Goal: Task Accomplishment & Management: Use online tool/utility

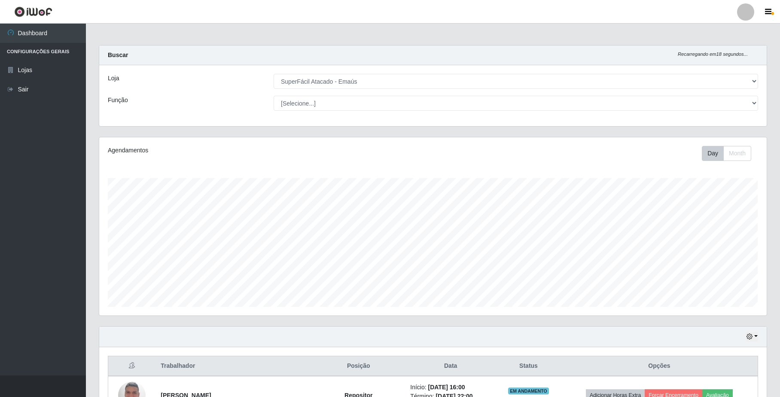
select select "407"
click at [755, 337] on button "button" at bounding box center [752, 337] width 12 height 10
click at [712, 251] on button "Hoje" at bounding box center [724, 250] width 68 height 18
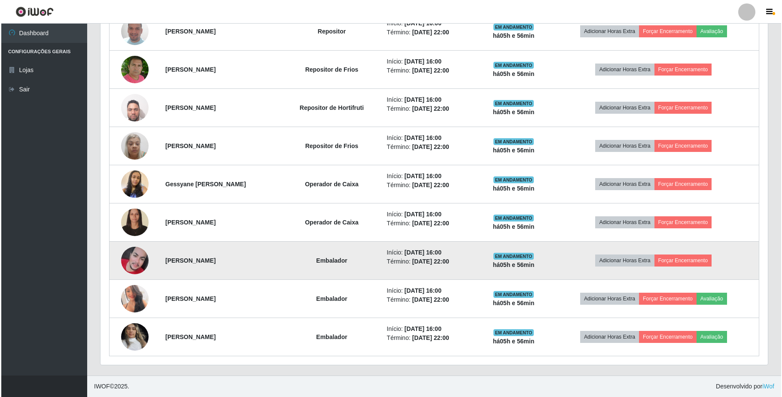
scroll to position [253, 0]
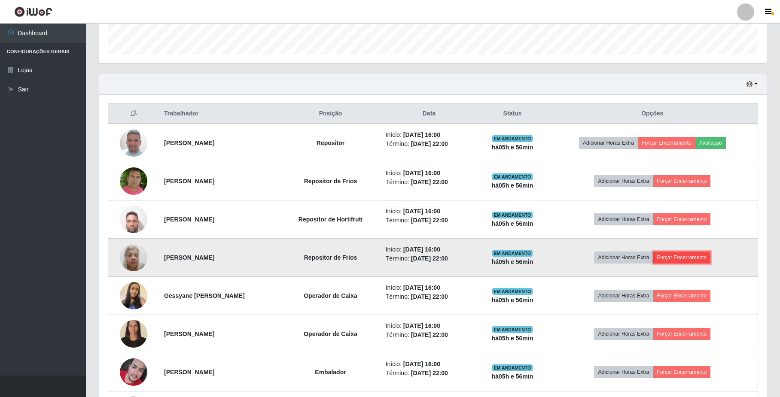
click at [684, 258] on button "Forçar Encerramento" at bounding box center [682, 258] width 58 height 12
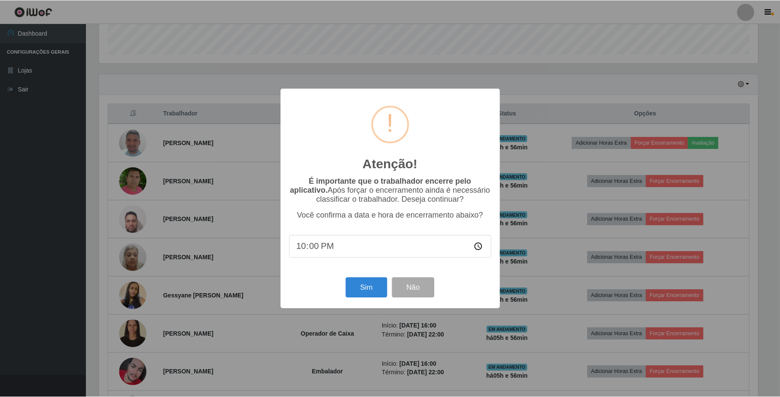
scroll to position [179, 661]
click at [372, 284] on button "Sim" at bounding box center [368, 288] width 42 height 20
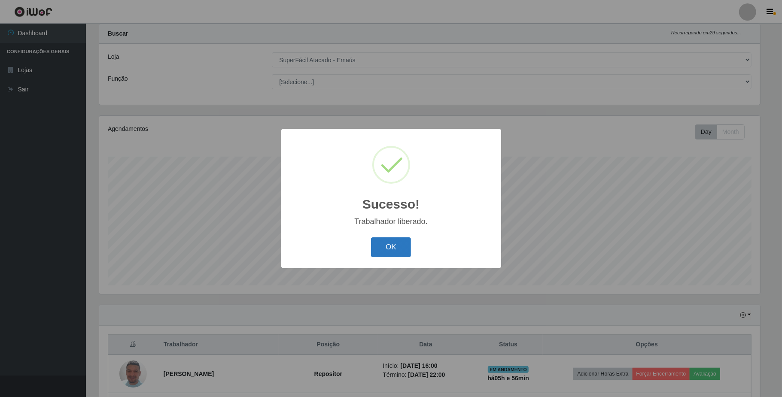
click at [375, 244] on button "OK" at bounding box center [391, 248] width 40 height 20
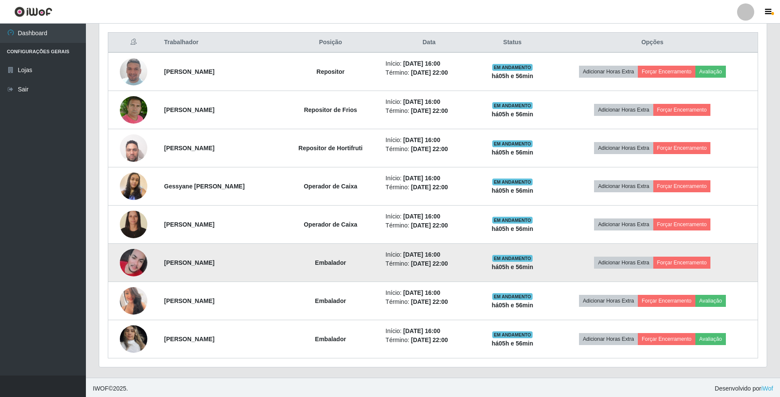
scroll to position [329, 0]
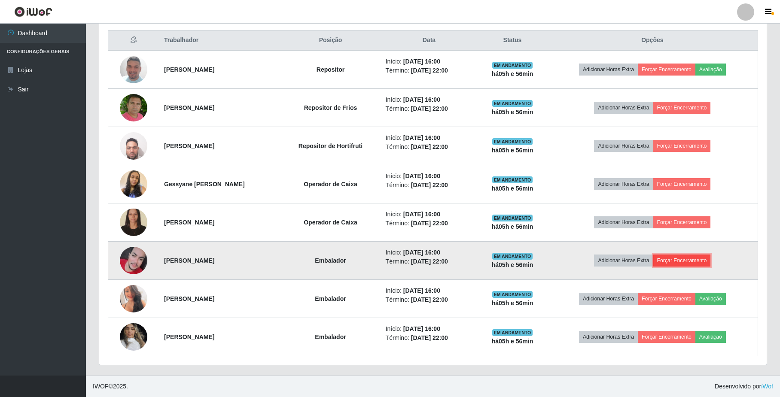
click at [698, 263] on button "Forçar Encerramento" at bounding box center [682, 261] width 58 height 12
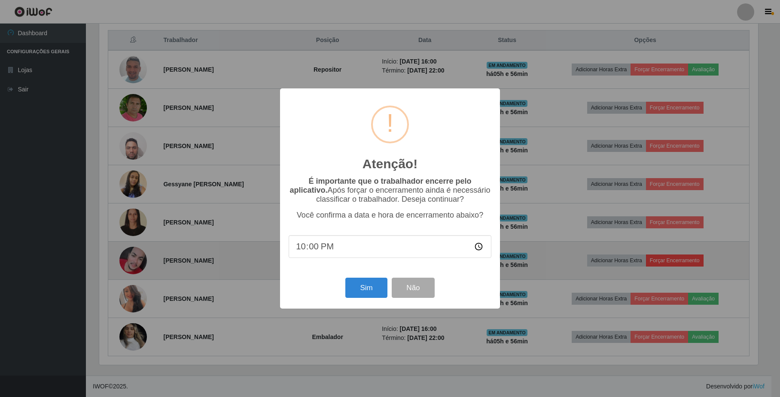
scroll to position [179, 661]
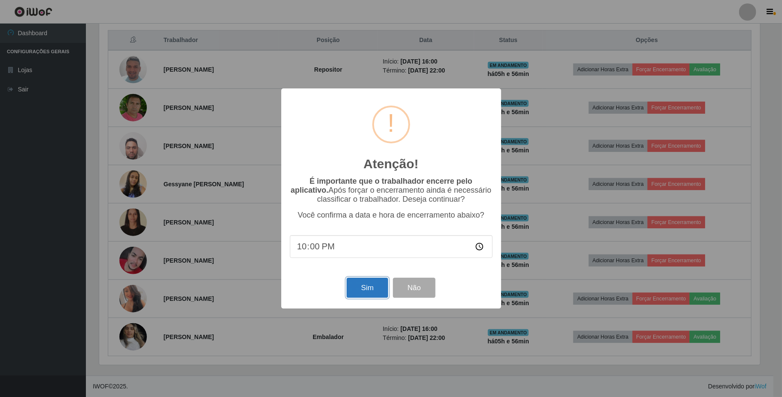
click at [370, 285] on button "Sim" at bounding box center [368, 288] width 42 height 20
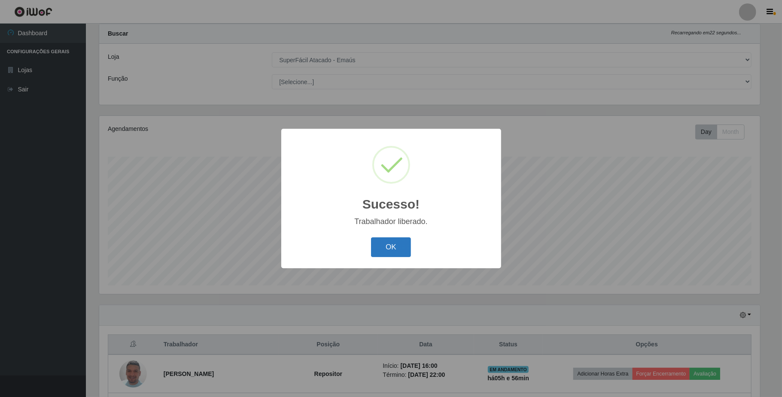
click at [394, 253] on button "OK" at bounding box center [391, 248] width 40 height 20
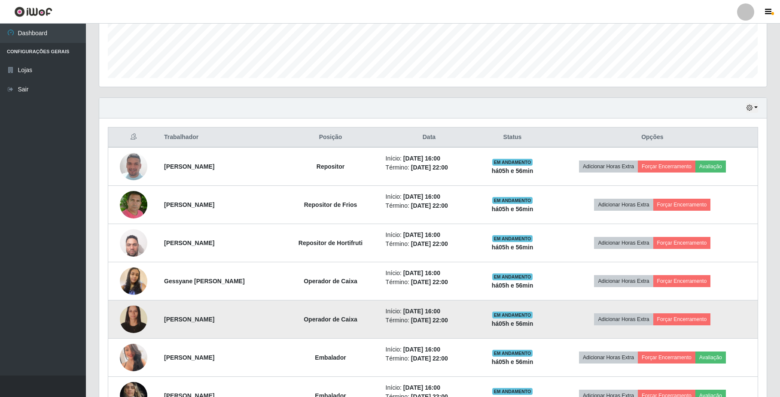
scroll to position [251, 0]
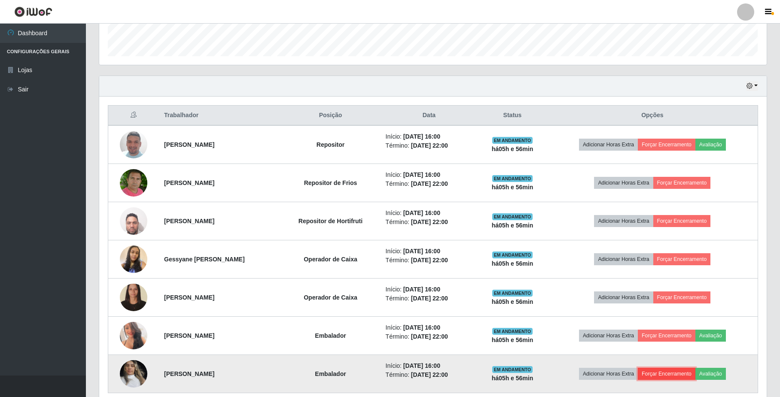
click at [668, 377] on button "Forçar Encerramento" at bounding box center [667, 374] width 58 height 12
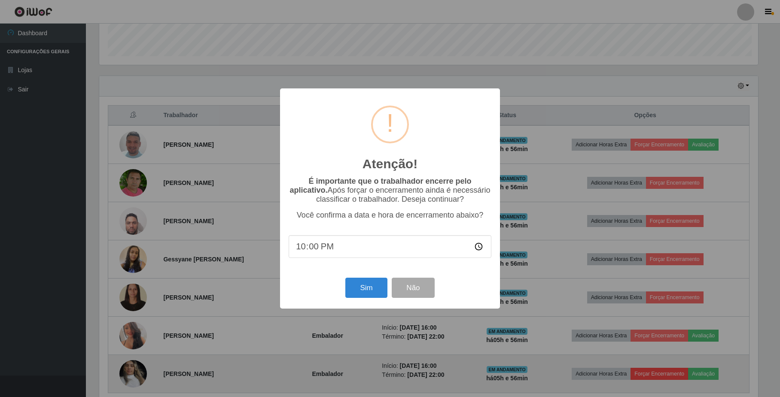
scroll to position [179, 661]
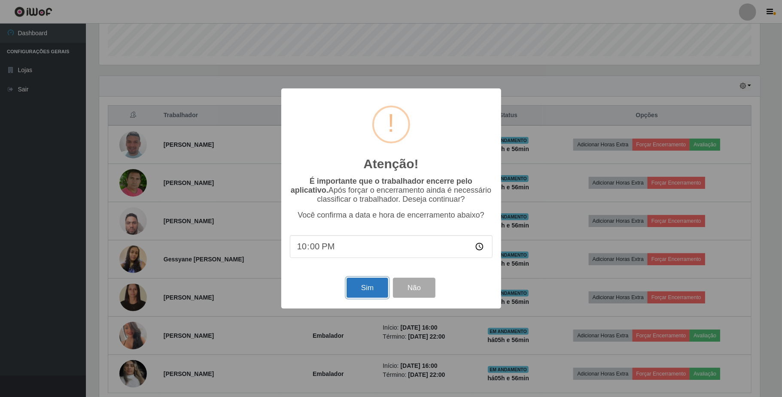
drag, startPoint x: 366, startPoint y: 292, endPoint x: 390, endPoint y: 292, distance: 24.5
click at [366, 292] on button "Sim" at bounding box center [368, 288] width 42 height 20
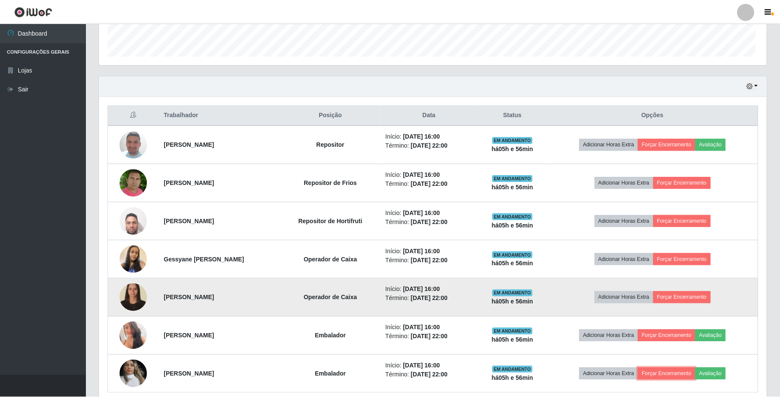
scroll to position [0, 0]
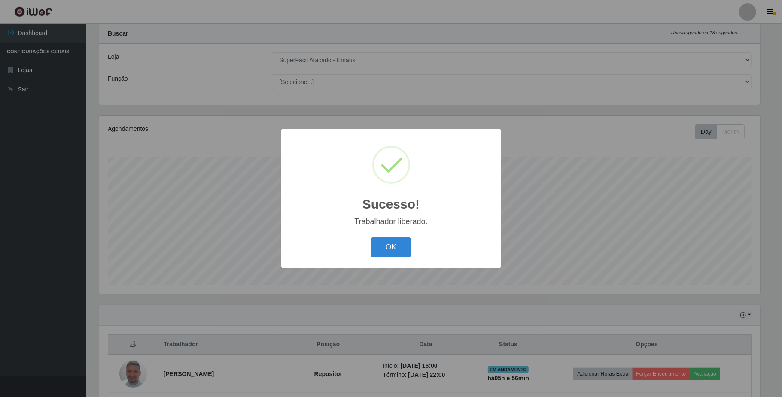
click at [389, 237] on div "OK Cancel" at bounding box center [391, 247] width 203 height 24
click at [398, 244] on button "OK" at bounding box center [391, 248] width 40 height 20
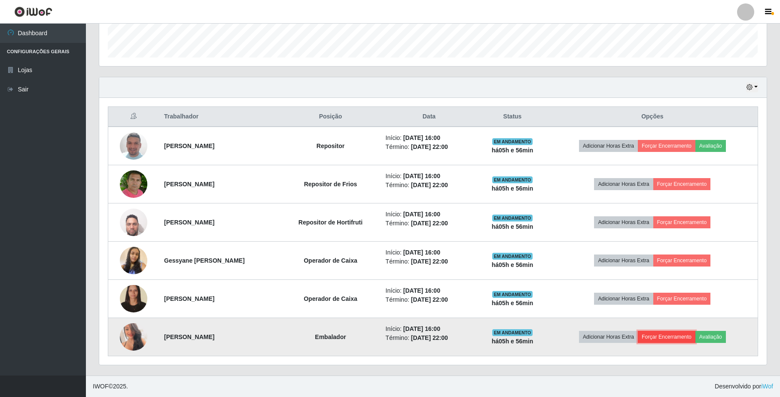
click at [681, 335] on button "Forçar Encerramento" at bounding box center [667, 337] width 58 height 12
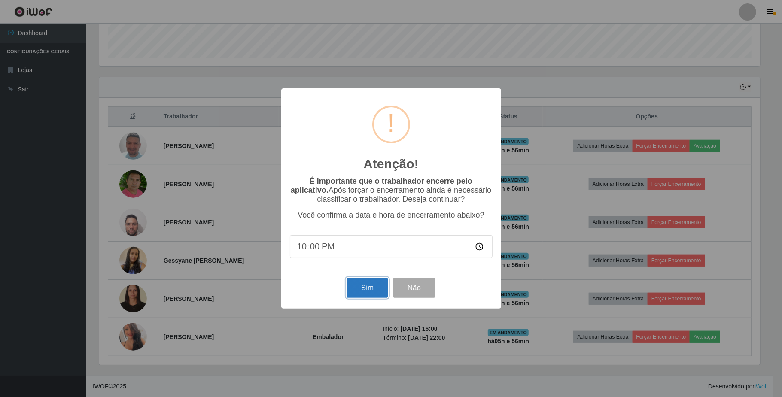
click at [371, 294] on button "Sim" at bounding box center [368, 288] width 42 height 20
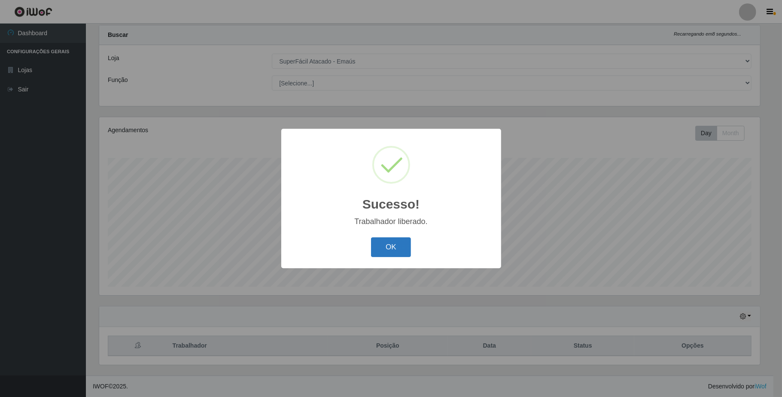
click at [399, 243] on button "OK" at bounding box center [391, 248] width 40 height 20
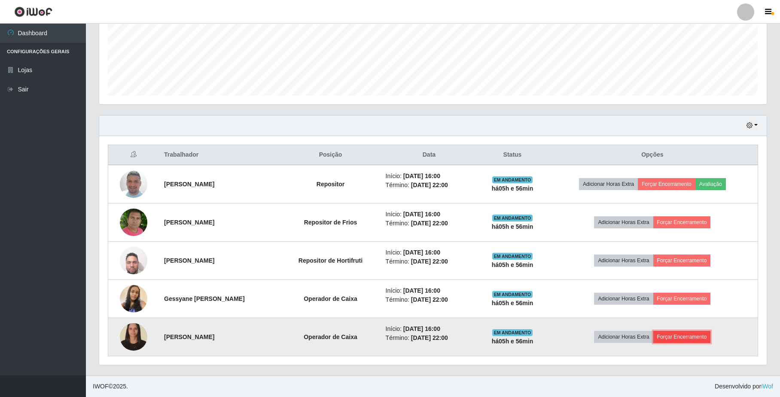
click at [693, 337] on button "Forçar Encerramento" at bounding box center [682, 337] width 58 height 12
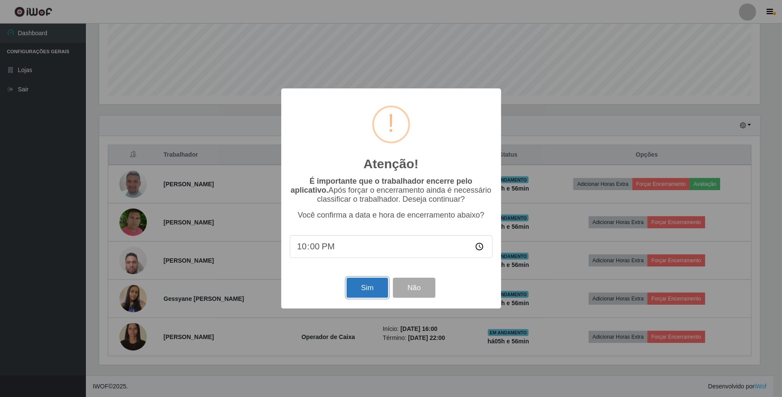
click at [368, 287] on button "Sim" at bounding box center [368, 288] width 42 height 20
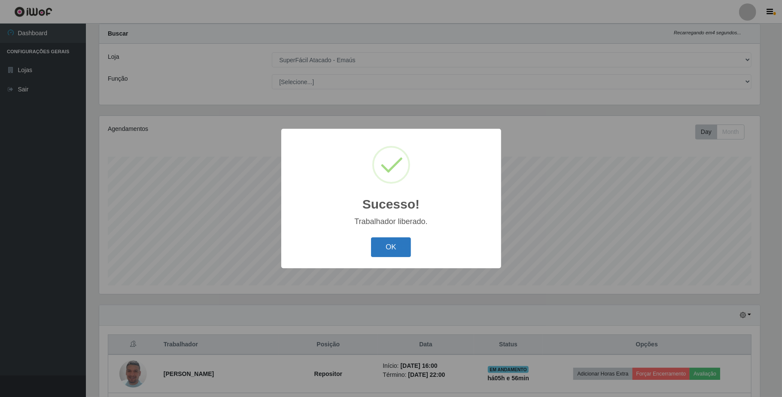
click at [402, 251] on button "OK" at bounding box center [391, 248] width 40 height 20
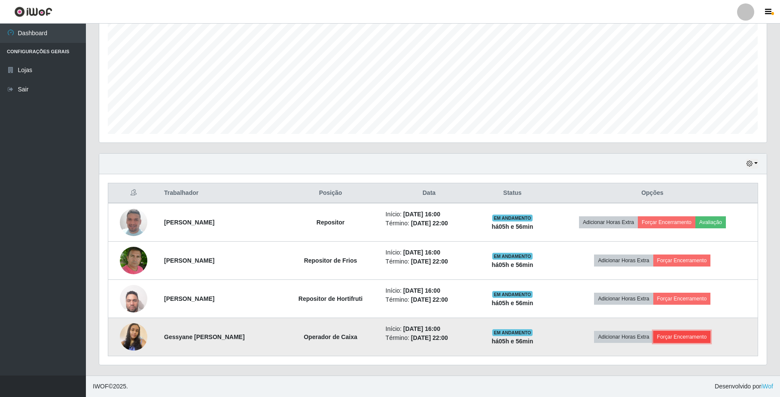
click at [688, 332] on button "Forçar Encerramento" at bounding box center [682, 337] width 58 height 12
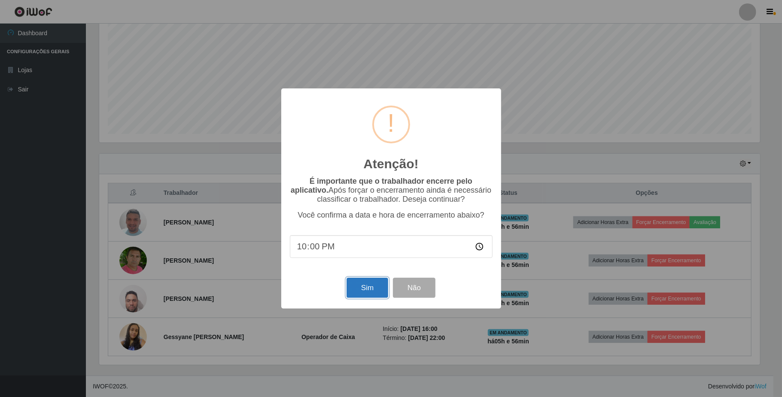
click at [382, 285] on button "Sim" at bounding box center [368, 288] width 42 height 20
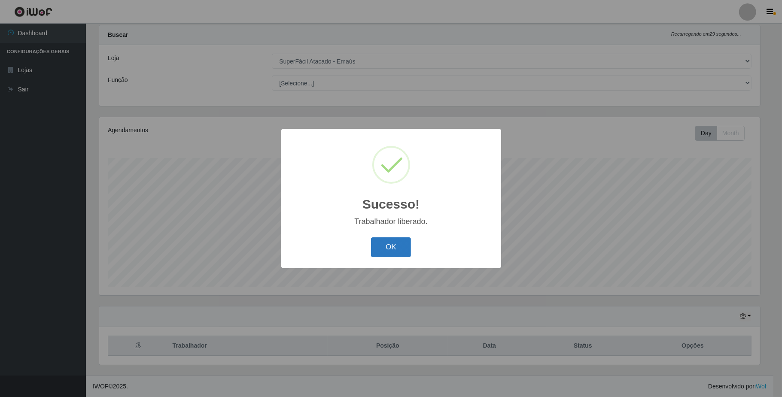
click at [384, 247] on button "OK" at bounding box center [391, 248] width 40 height 20
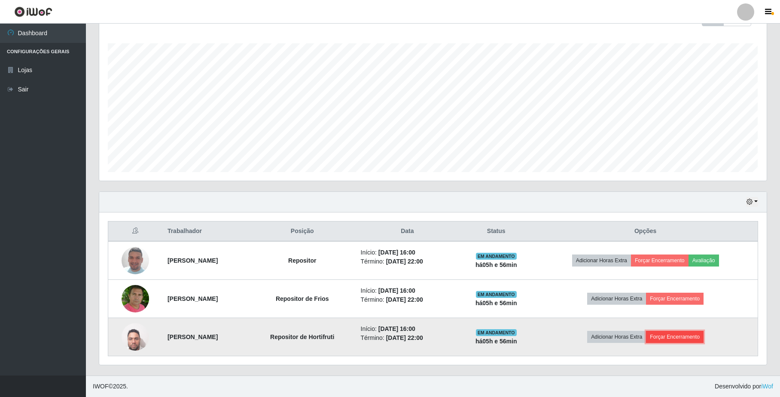
click at [667, 333] on button "Forçar Encerramento" at bounding box center [675, 337] width 58 height 12
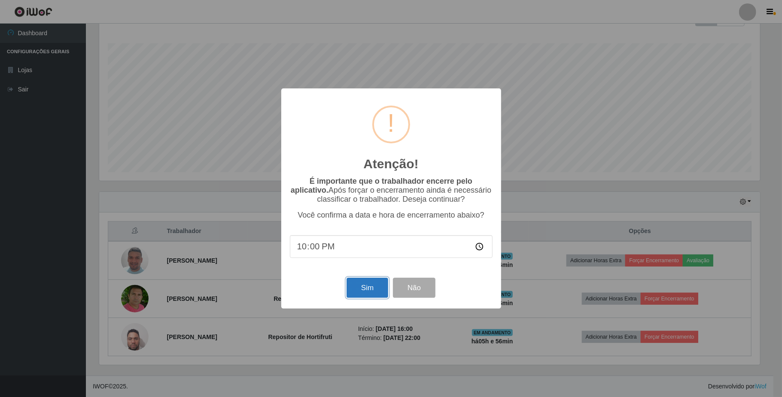
click at [355, 291] on button "Sim" at bounding box center [368, 288] width 42 height 20
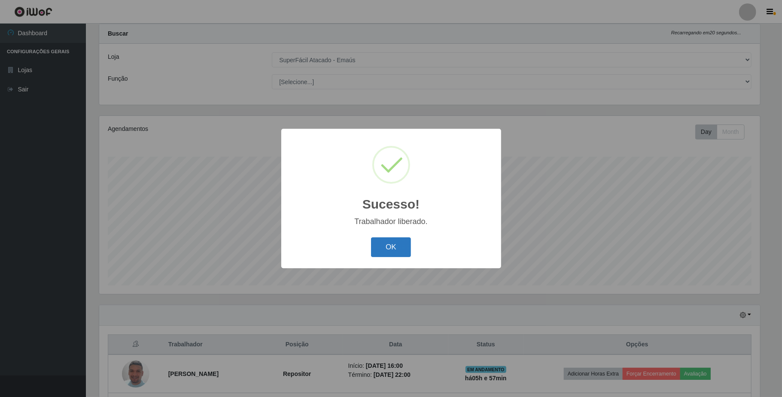
click at [391, 251] on button "OK" at bounding box center [391, 248] width 40 height 20
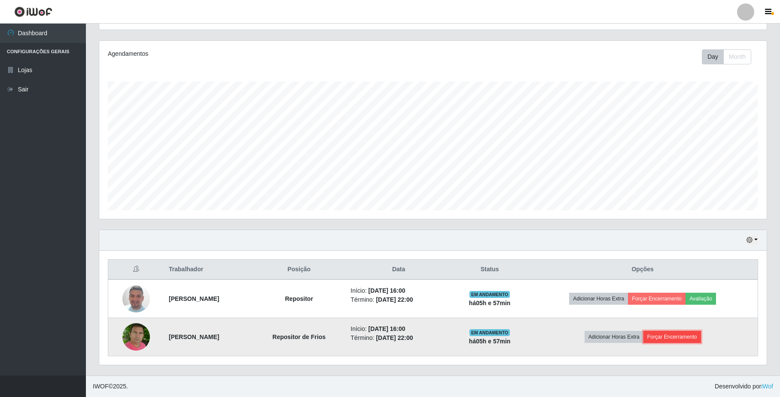
click at [676, 335] on button "Forçar Encerramento" at bounding box center [672, 337] width 58 height 12
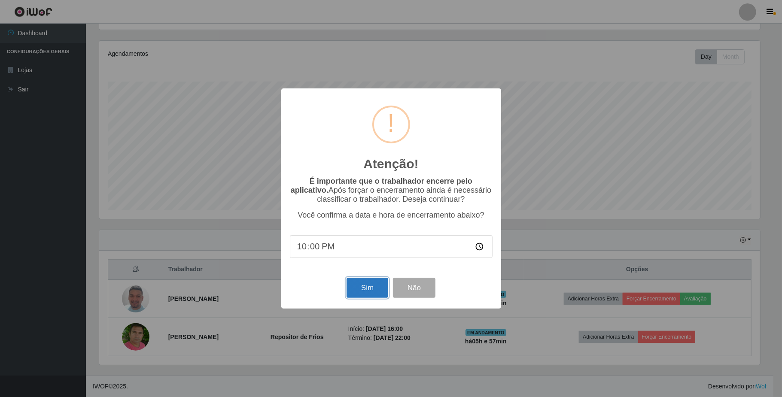
click at [363, 284] on button "Sim" at bounding box center [368, 288] width 42 height 20
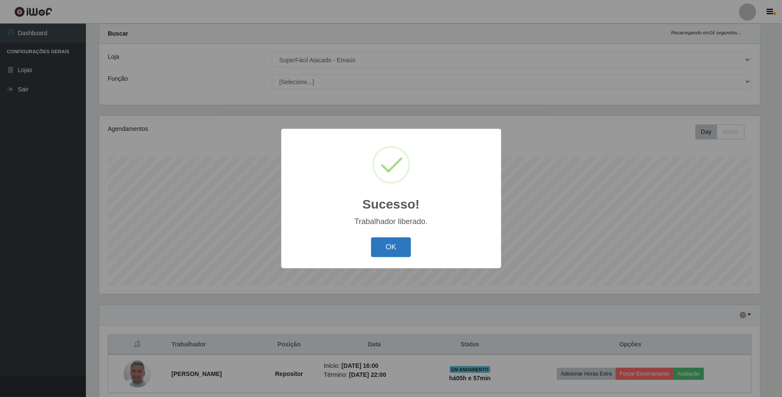
click at [392, 248] on button "OK" at bounding box center [391, 248] width 40 height 20
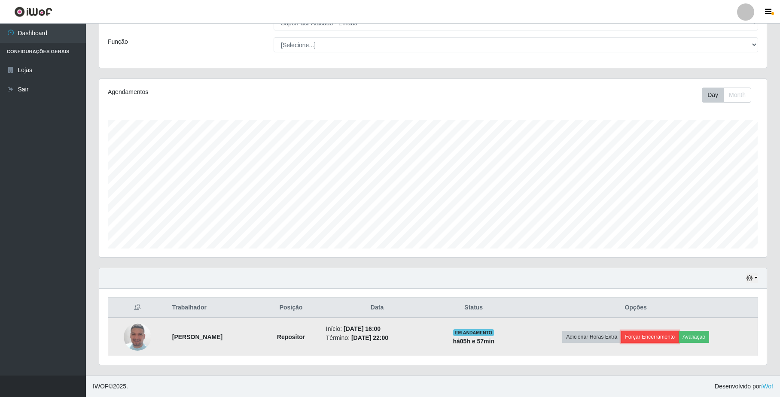
click at [666, 338] on button "Forçar Encerramento" at bounding box center [650, 337] width 58 height 12
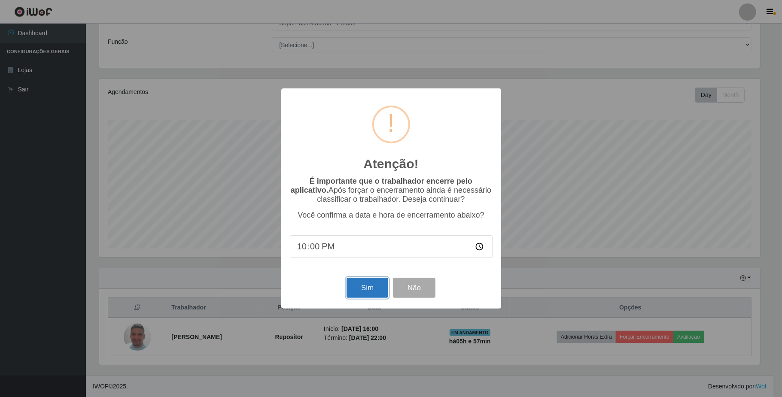
click at [369, 291] on button "Sim" at bounding box center [368, 288] width 42 height 20
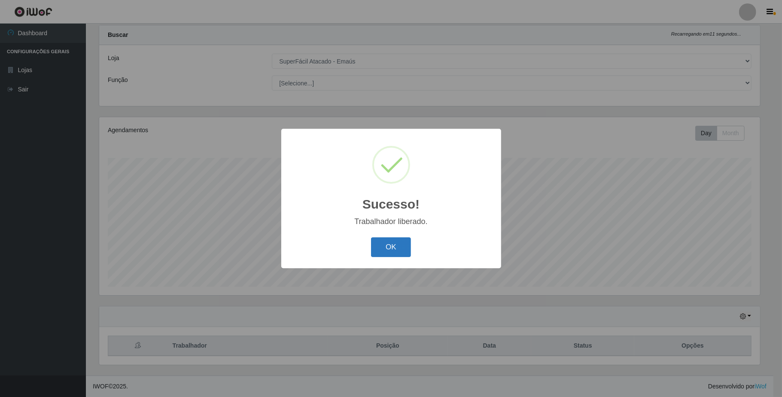
drag, startPoint x: 381, startPoint y: 236, endPoint x: 382, endPoint y: 242, distance: 6.7
click at [382, 242] on div "OK Cancel" at bounding box center [391, 247] width 203 height 24
click at [387, 242] on button "OK" at bounding box center [391, 248] width 40 height 20
